Goal: Information Seeking & Learning: Learn about a topic

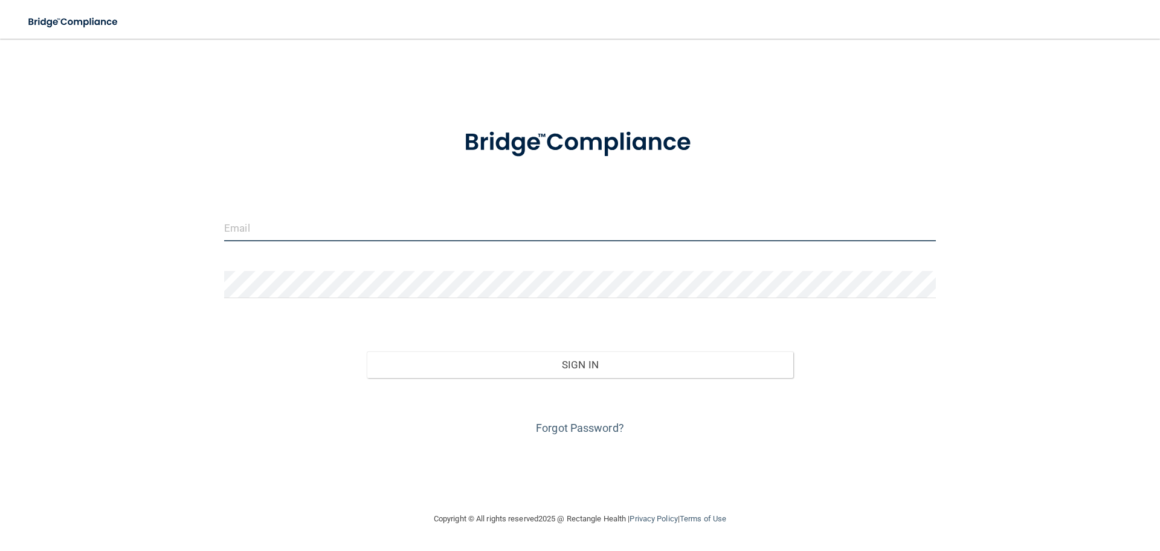
click at [349, 230] on input "email" at bounding box center [580, 227] width 712 height 27
type input "[EMAIL_ADDRESS][DOMAIN_NAME]"
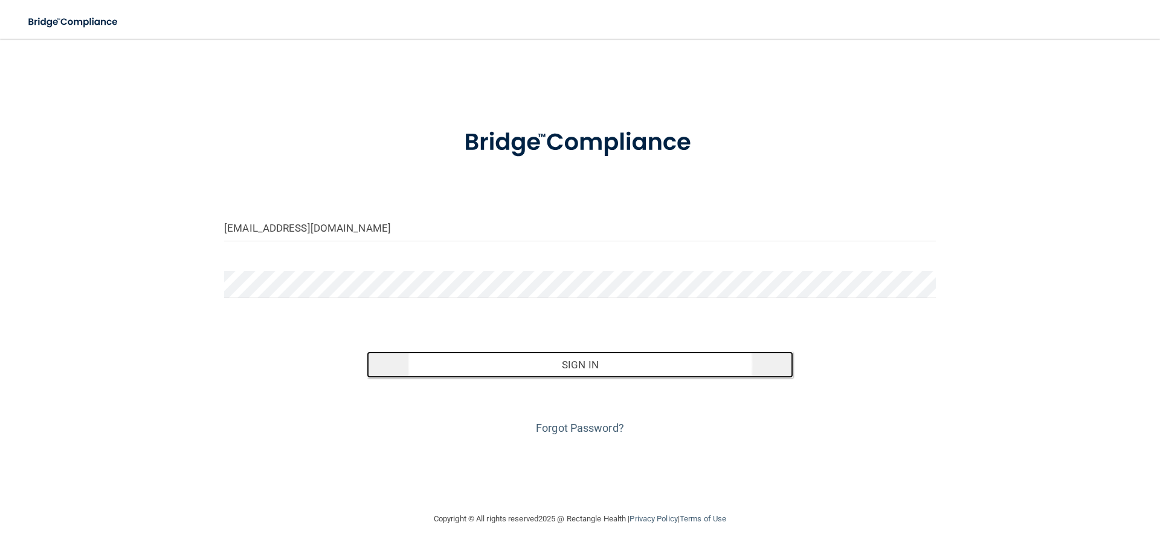
click at [591, 369] on button "Sign In" at bounding box center [580, 364] width 427 height 27
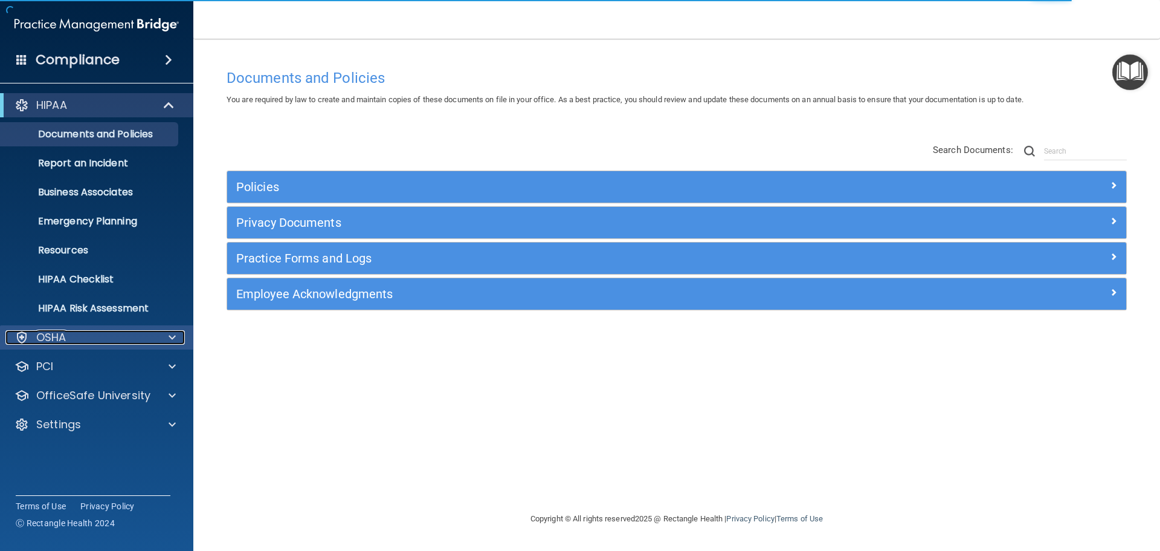
click at [128, 333] on div "OSHA" at bounding box center [80, 337] width 150 height 15
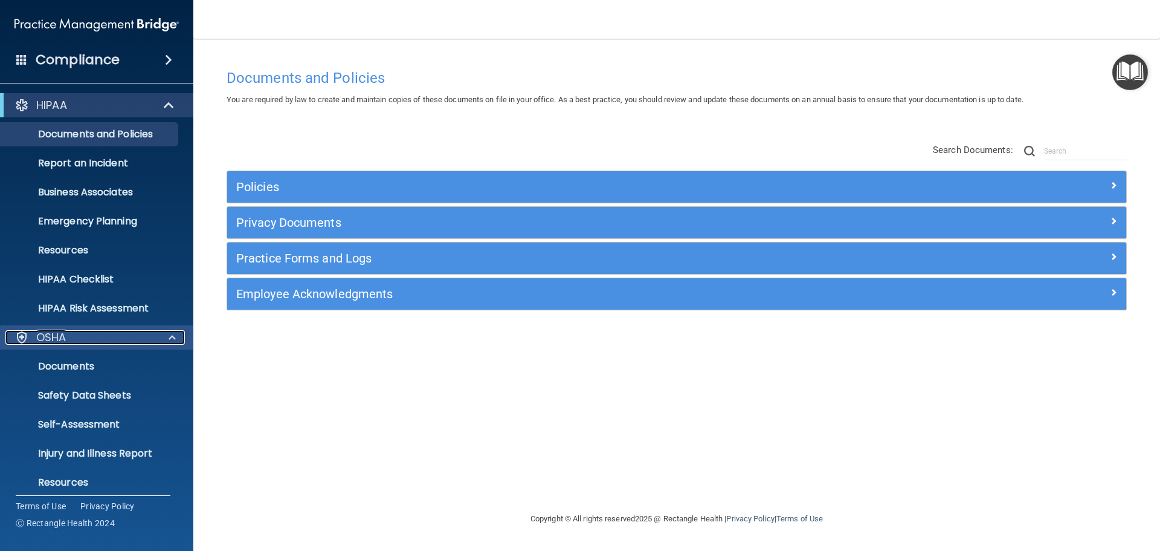
click at [175, 334] on span at bounding box center [172, 337] width 7 height 15
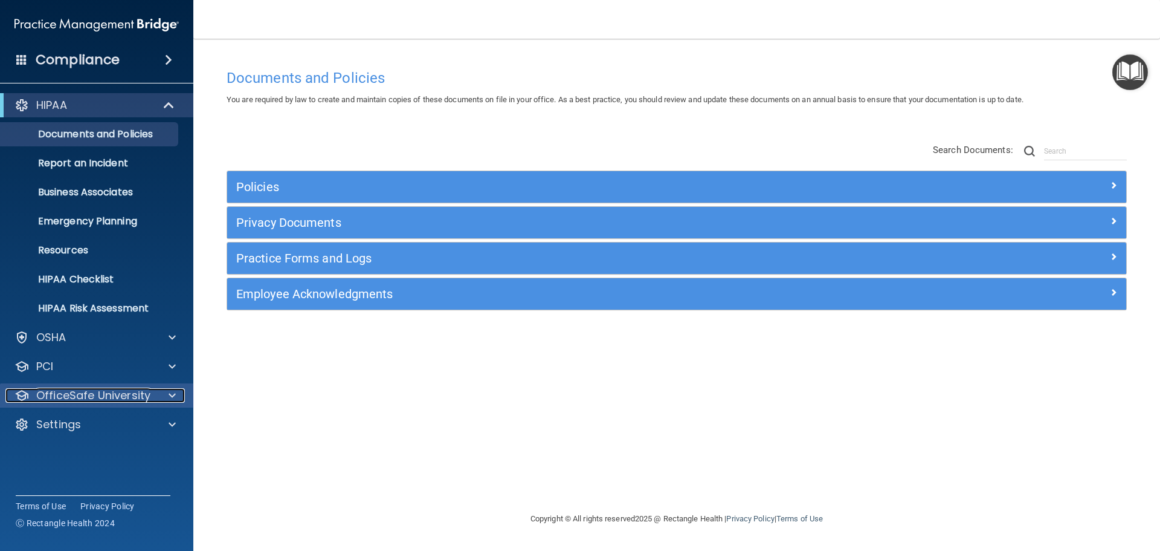
click at [103, 398] on p "OfficeSafe University" at bounding box center [93, 395] width 114 height 15
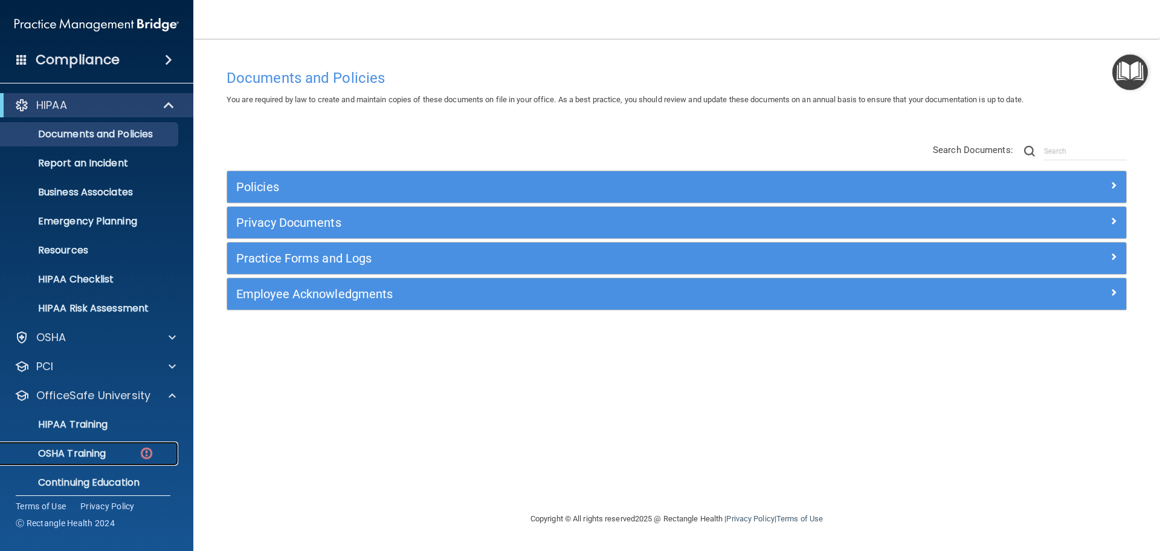
click at [97, 449] on p "OSHA Training" at bounding box center [57, 453] width 98 height 12
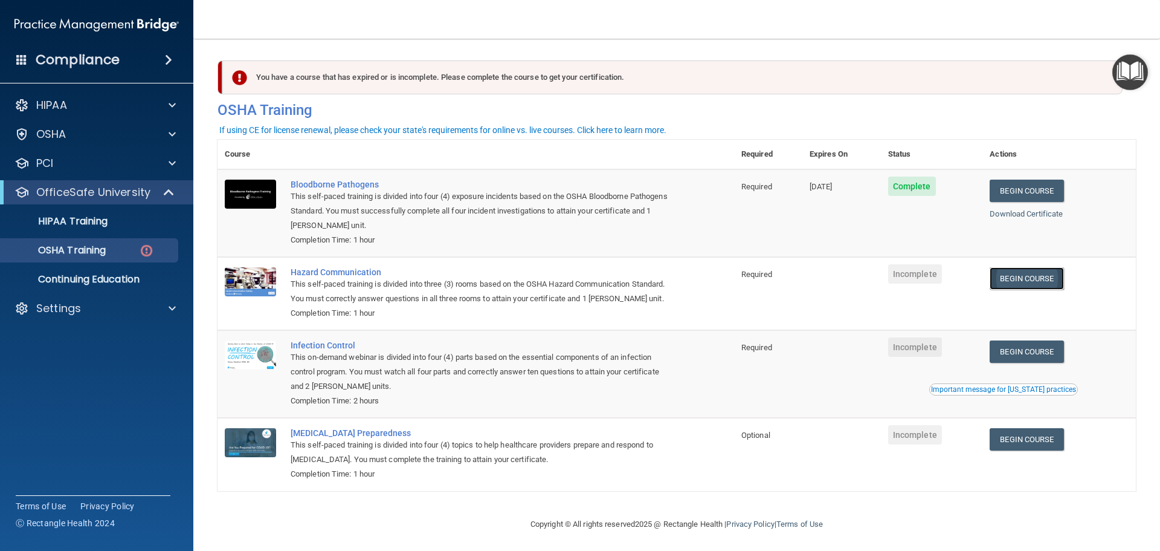
click at [1003, 277] on link "Begin Course" at bounding box center [1027, 278] width 74 height 22
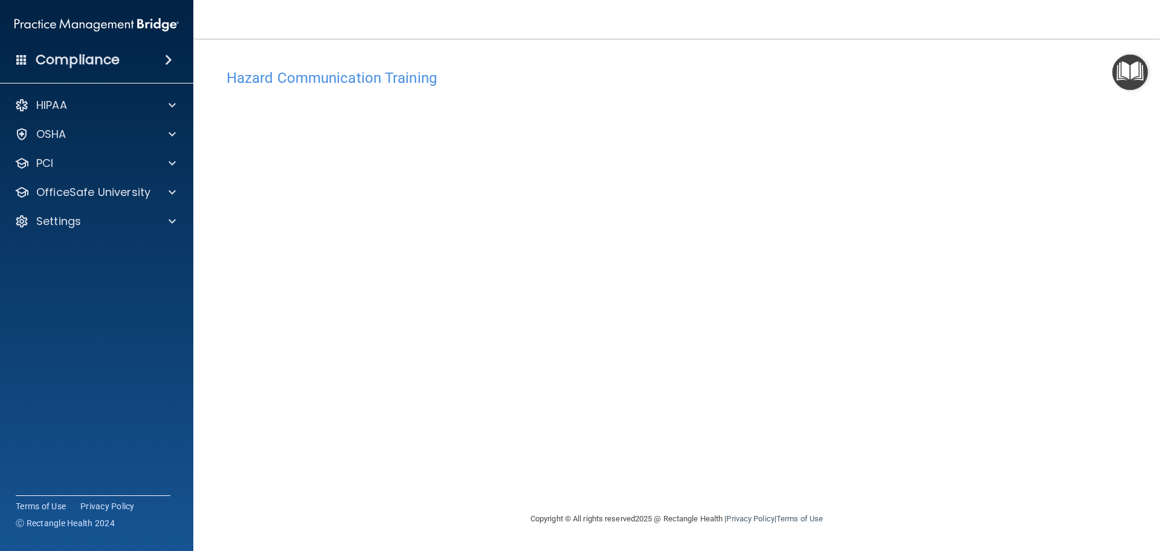
click at [1133, 71] on img "Open Resource Center" at bounding box center [1131, 72] width 36 height 36
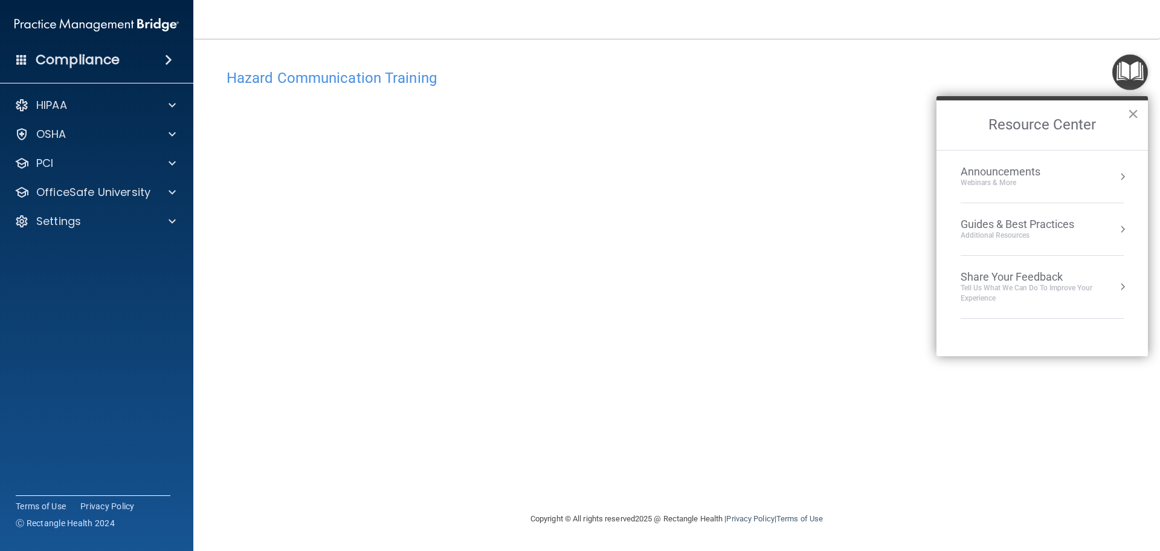
click at [1135, 114] on button "×" at bounding box center [1133, 113] width 11 height 19
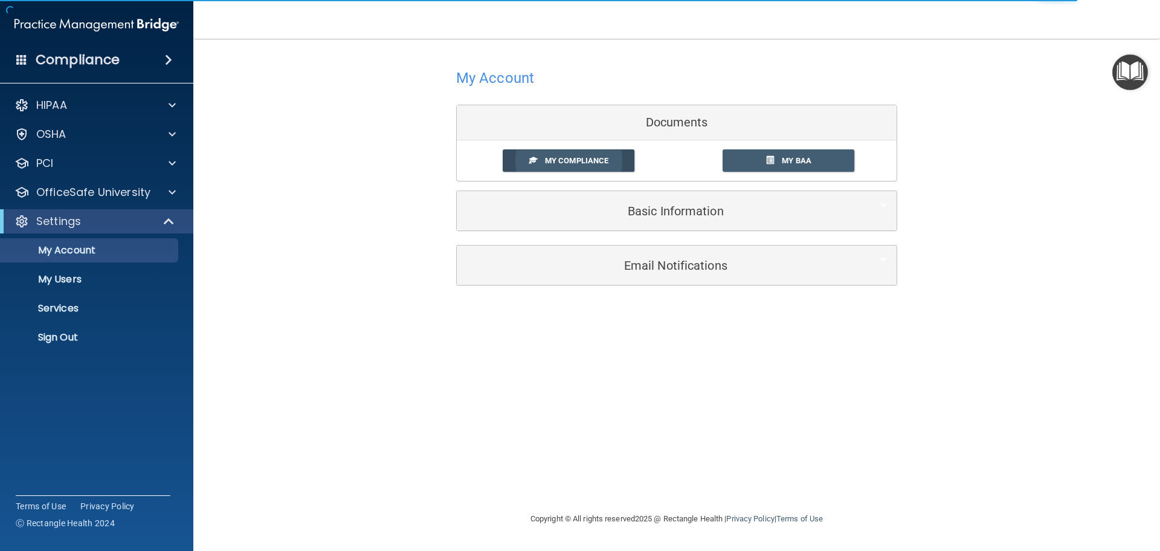
click at [563, 156] on span "My Compliance" at bounding box center [576, 160] width 63 height 9
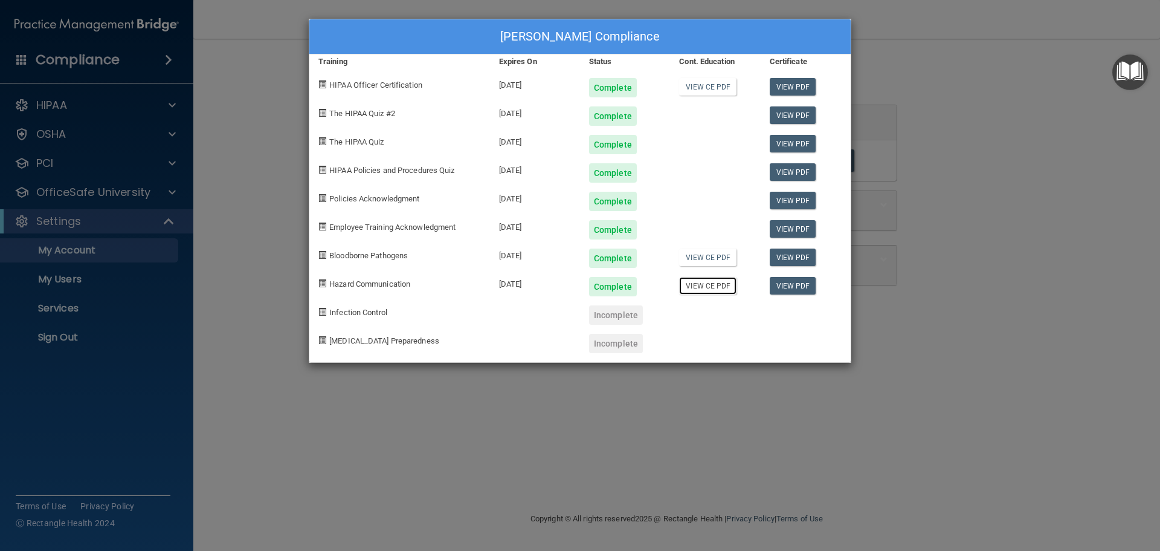
click at [710, 286] on link "View CE PDF" at bounding box center [707, 286] width 57 height 18
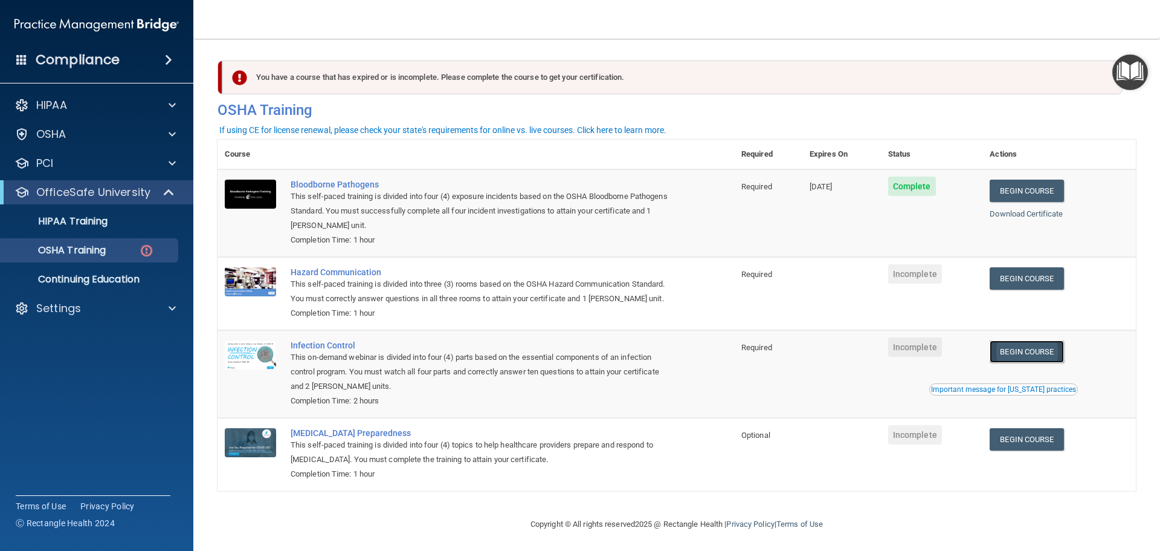
click at [1034, 362] on link "Begin Course" at bounding box center [1027, 351] width 74 height 22
